Goal: Task Accomplishment & Management: Manage account settings

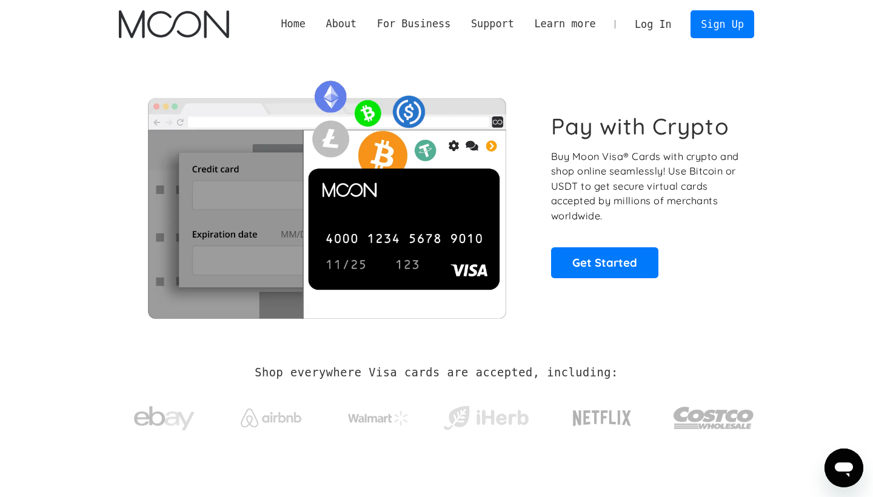
click at [648, 22] on link "Log In" at bounding box center [653, 24] width 57 height 27
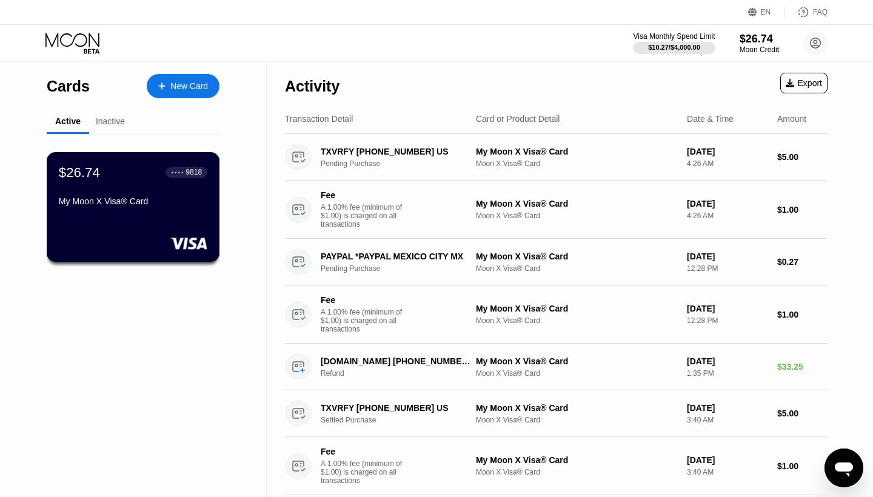
click at [117, 205] on div "My Moon X Visa® Card" at bounding box center [133, 202] width 149 height 10
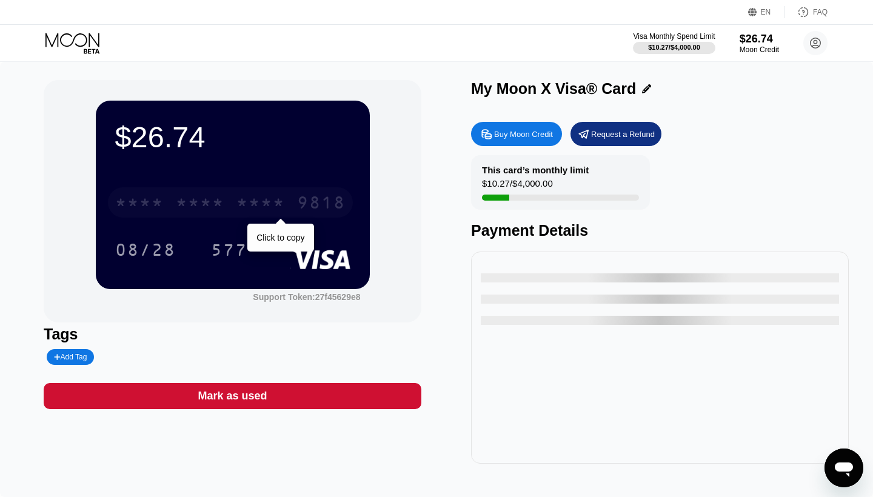
click at [183, 207] on div "* * * *" at bounding box center [200, 204] width 49 height 19
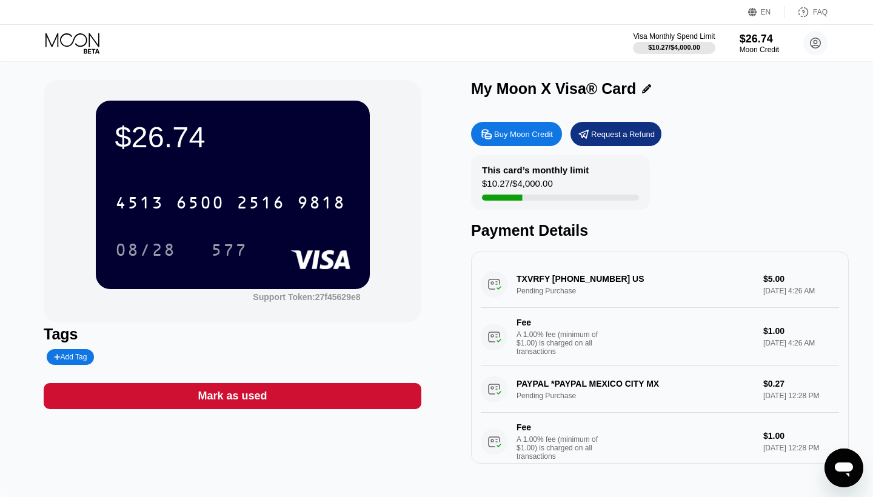
click at [56, 42] on icon at bounding box center [73, 43] width 56 height 21
